Goal: Task Accomplishment & Management: Manage account settings

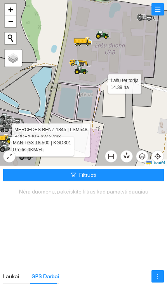
click at [100, 82] on icon at bounding box center [70, 89] width 175 height 187
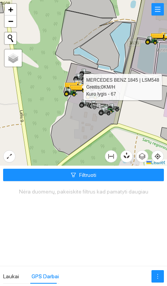
click at [98, 88] on icon at bounding box center [96, 86] width 13 height 6
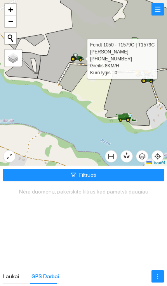
click at [151, 10] on button "button" at bounding box center [157, 9] width 12 height 12
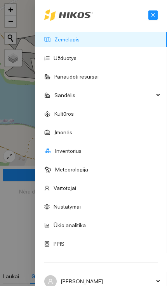
click at [81, 148] on link "Inventorius" at bounding box center [68, 151] width 26 height 6
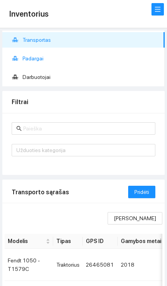
click at [80, 61] on span "Padargai" at bounding box center [90, 58] width 136 height 15
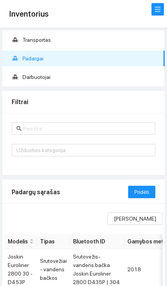
click at [79, 127] on input "text" at bounding box center [86, 128] width 127 height 9
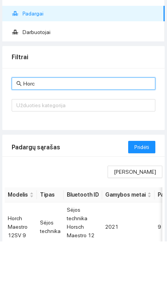
type input "Horc"
click at [141, 188] on span "Pridėti" at bounding box center [141, 192] width 15 height 9
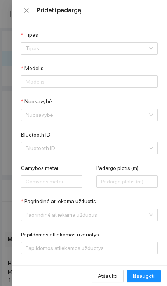
click at [26, 11] on icon "close" at bounding box center [26, 10] width 4 height 5
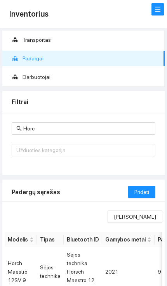
scroll to position [94, 0]
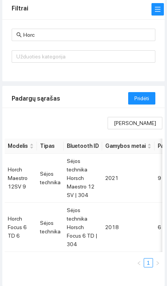
click at [87, 235] on td "Sėjos technika Horsch Focus 6 TD | 304" at bounding box center [83, 227] width 38 height 49
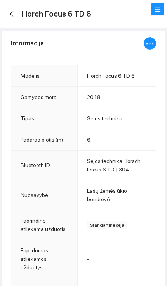
click at [151, 41] on icon "ellipsis" at bounding box center [149, 43] width 9 height 9
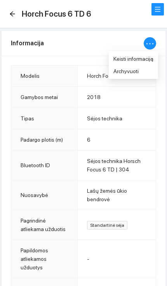
click at [141, 59] on span "Keisti informaciją" at bounding box center [133, 59] width 40 height 9
type input "Horch Focus 6 TD 6"
type input "2018"
type input "6"
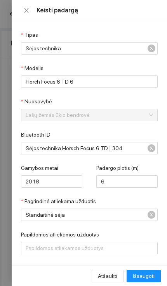
click at [120, 145] on span "Sėjos technika Horsch Focus 6 TD | 304" at bounding box center [84, 148] width 116 height 12
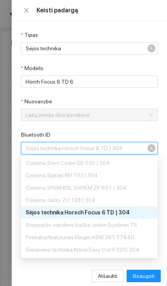
scroll to position [545, 0]
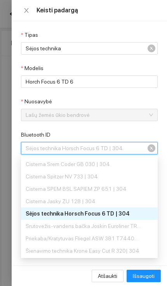
click at [93, 129] on form "Tipas Sėjos technika Modelis Horch Focus 6 TD 6 Nuosavybė Lašų žemės ūkio bendr…" at bounding box center [89, 193] width 136 height 324
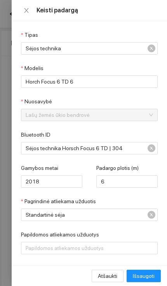
click at [127, 147] on span "Sėjos technika Horsch Focus 6 TD | 304" at bounding box center [84, 148] width 116 height 12
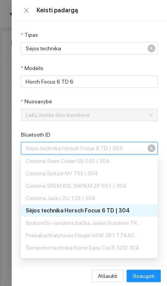
scroll to position [549, 0]
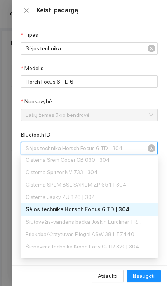
click at [31, 11] on button "Close" at bounding box center [26, 10] width 11 height 7
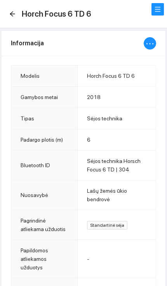
click at [9, 15] on icon "arrow-left" at bounding box center [12, 14] width 6 height 6
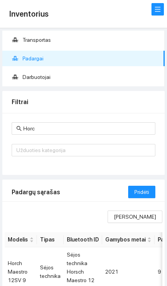
click at [152, 4] on button "button" at bounding box center [157, 9] width 12 height 12
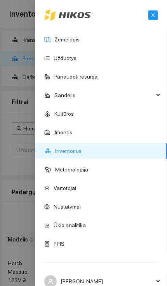
click at [79, 38] on link "Žemėlapis" at bounding box center [66, 39] width 25 height 6
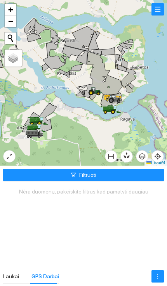
click at [94, 91] on icon at bounding box center [93, 90] width 4 height 5
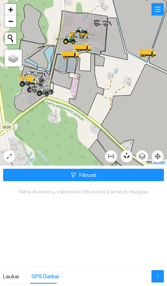
click at [75, 55] on icon at bounding box center [70, 54] width 17 height 7
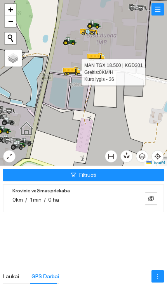
click at [97, 55] on icon at bounding box center [95, 55] width 14 height 5
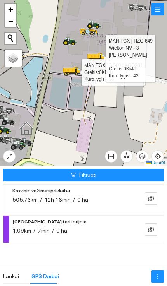
click at [156, 11] on button "button" at bounding box center [157, 9] width 12 height 12
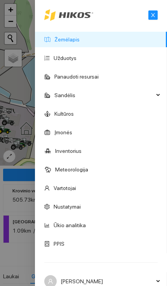
click at [81, 154] on link "Inventorius" at bounding box center [68, 151] width 26 height 6
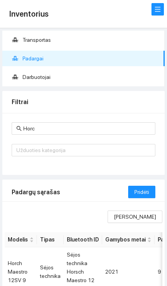
scroll to position [94, 0]
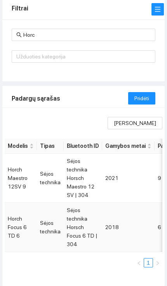
click at [45, 228] on td "Sėjos technika" at bounding box center [50, 227] width 27 height 49
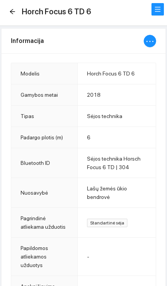
click at [151, 42] on icon "ellipsis" at bounding box center [149, 41] width 9 height 9
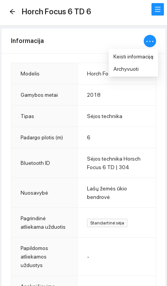
click at [147, 58] on span "Keisti informaciją" at bounding box center [133, 56] width 40 height 9
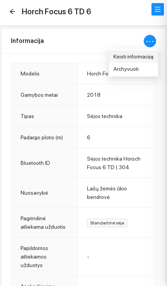
type input "Horch Focus 6 TD 6"
type input "2018"
type input "6"
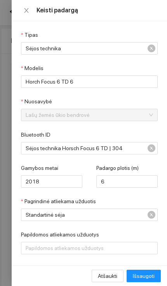
click at [124, 144] on span "Sėjos technika Horsch Focus 6 TD | 304" at bounding box center [84, 148] width 116 height 12
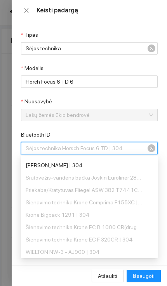
scroll to position [431, 0]
click at [17, 11] on div "Keisti padargą" at bounding box center [89, 10] width 155 height 21
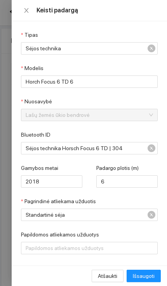
click at [25, 10] on icon "close" at bounding box center [26, 10] width 6 height 6
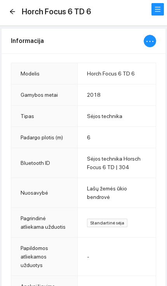
click at [13, 14] on icon "arrow-left" at bounding box center [12, 12] width 6 height 6
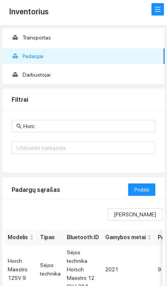
click at [159, 10] on button "button" at bounding box center [157, 9] width 12 height 12
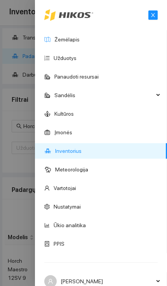
click at [79, 41] on link "Žemėlapis" at bounding box center [66, 39] width 25 height 6
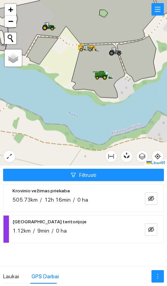
click at [47, 24] on icon at bounding box center [47, 25] width 4 height 5
